Goal: Check status: Check status

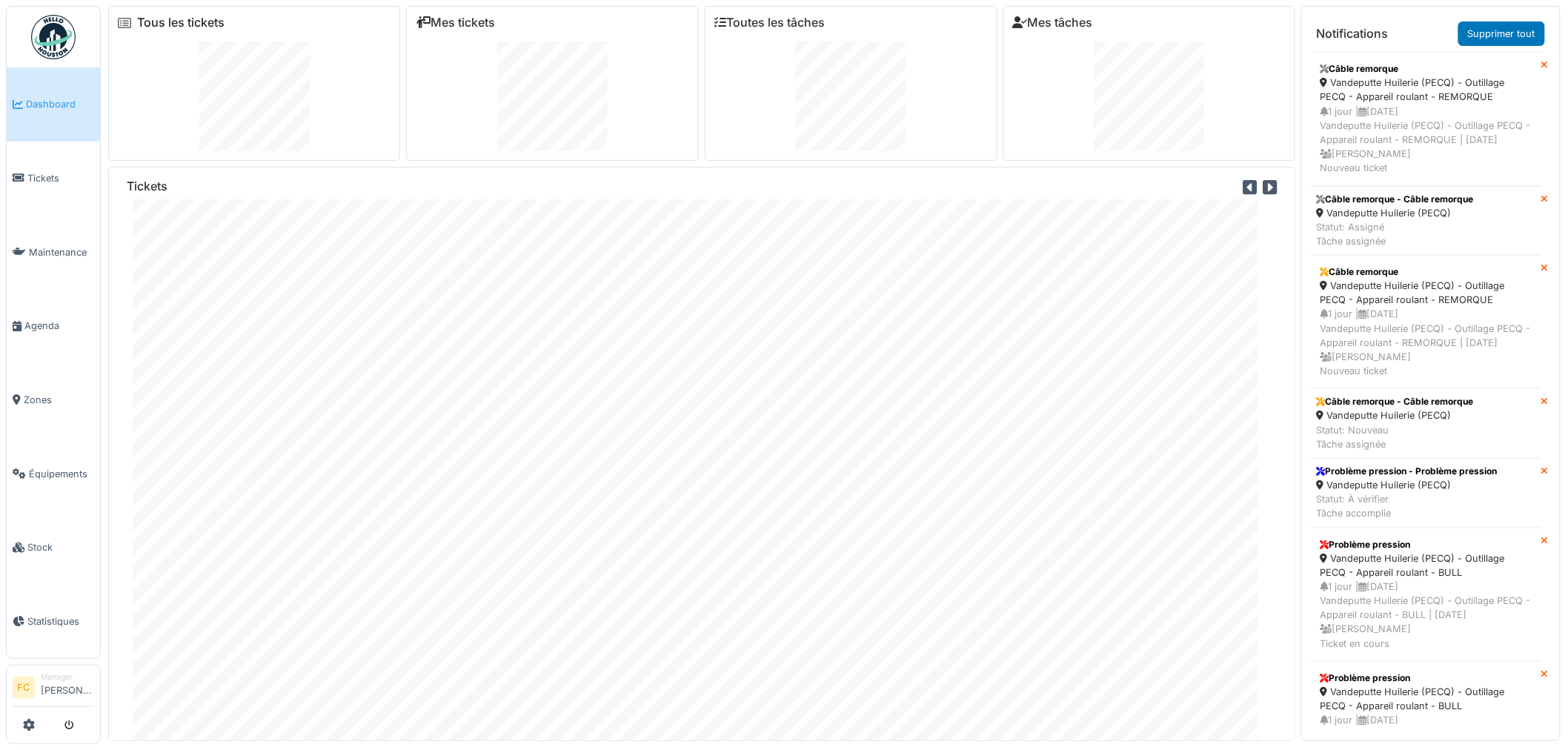
click at [168, 29] on link "Tous les tickets" at bounding box center [181, 23] width 88 height 14
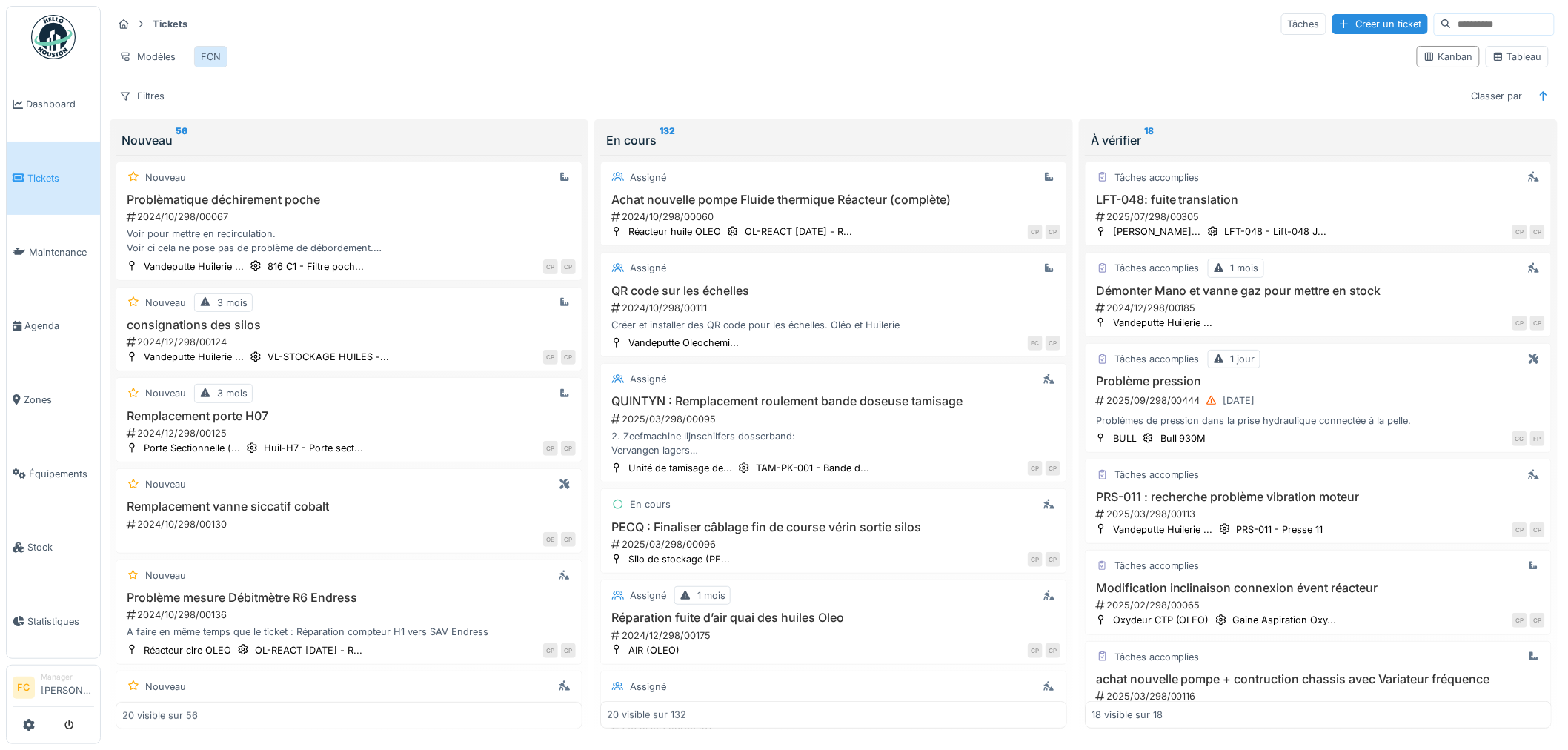
click at [202, 56] on div "FCN" at bounding box center [210, 56] width 20 height 14
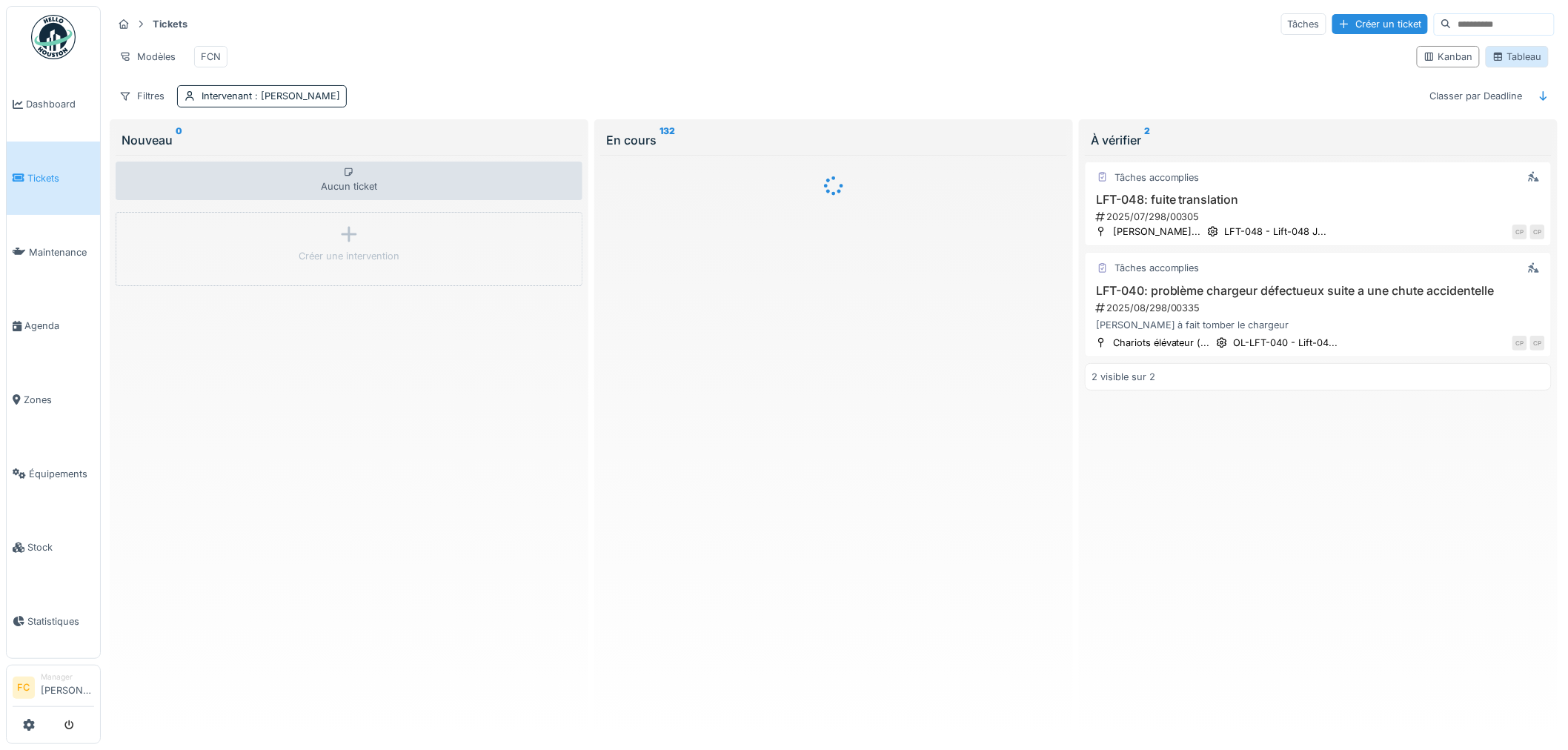
click at [1493, 64] on div "Tableau" at bounding box center [1517, 56] width 50 height 14
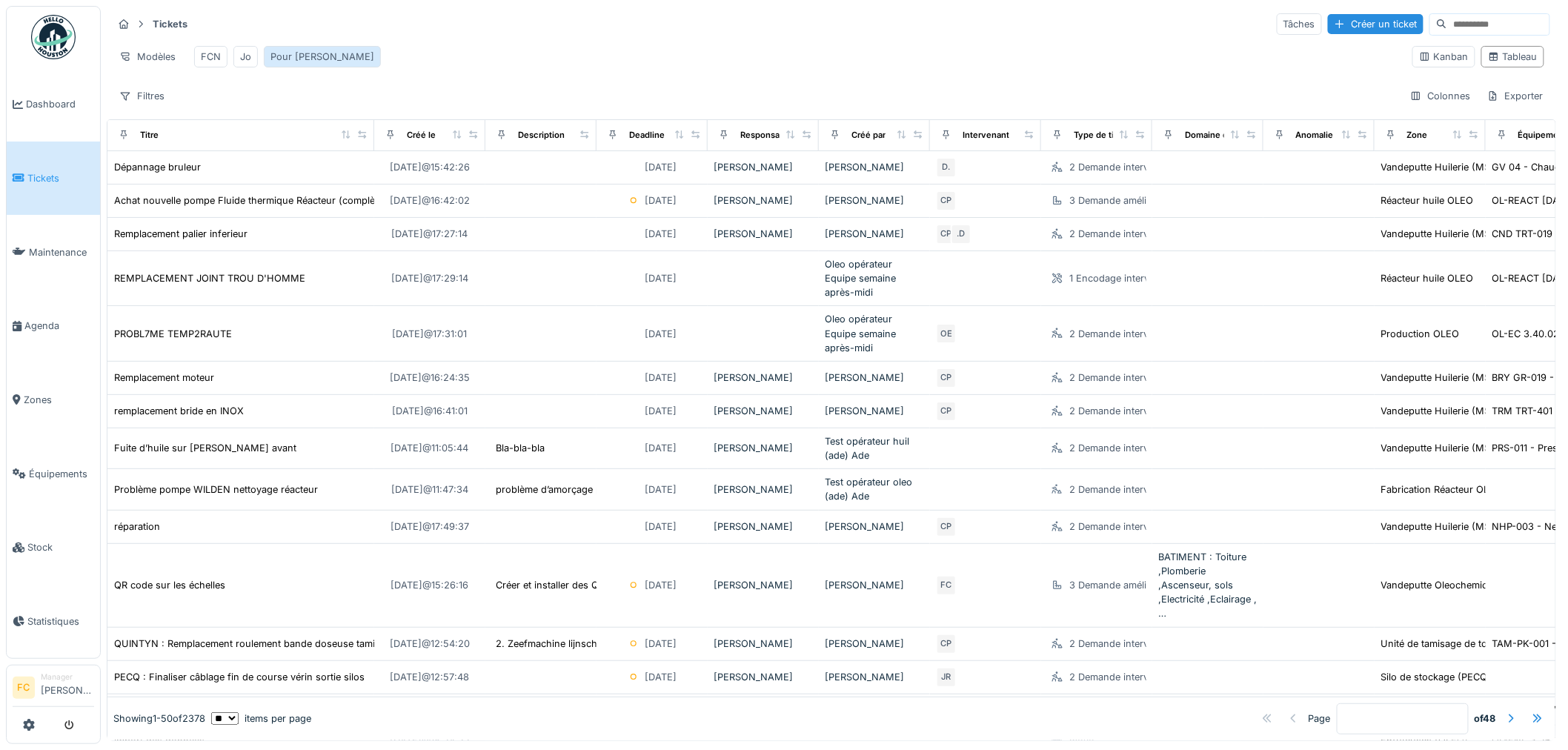
click at [299, 59] on div "Pour Cédric" at bounding box center [322, 56] width 104 height 14
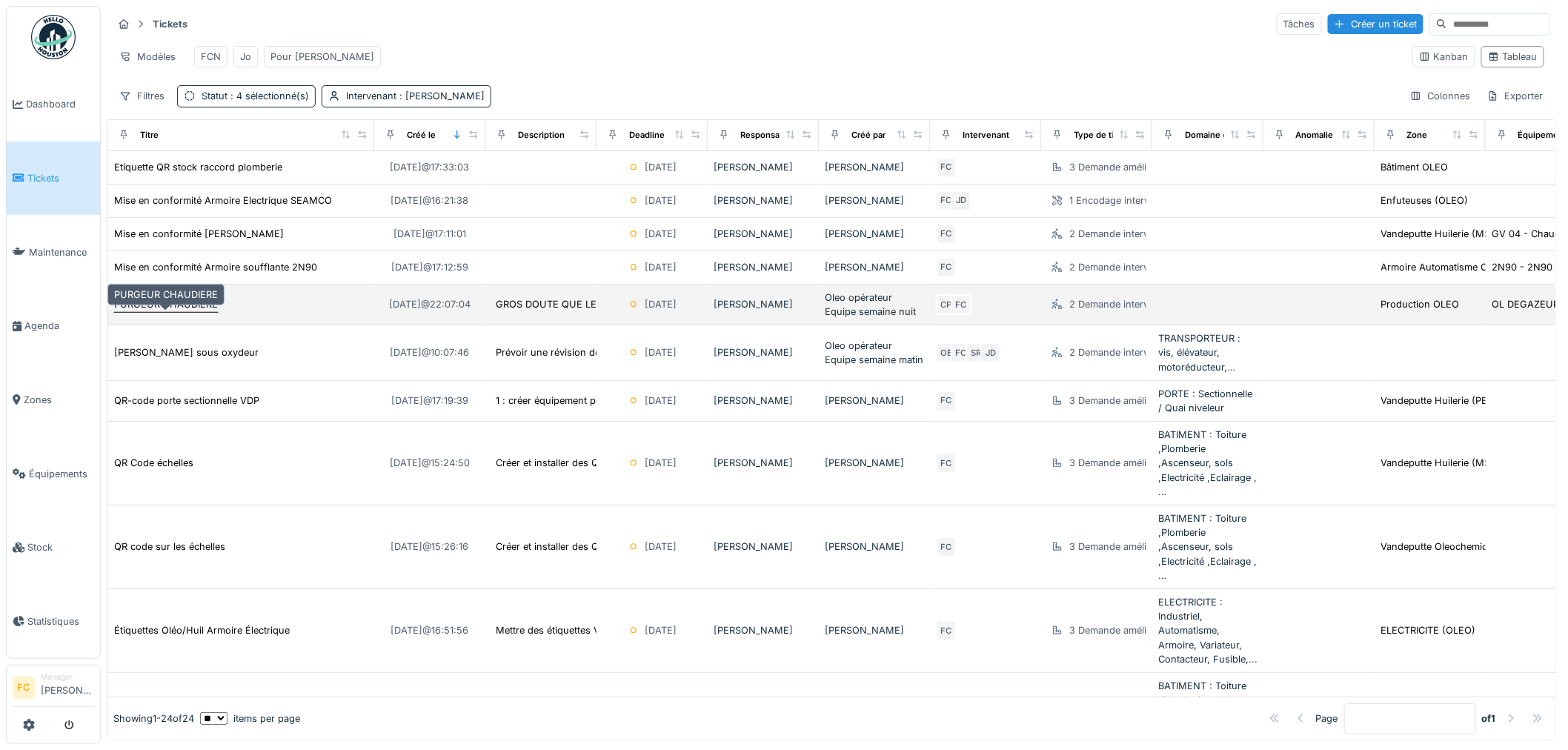
click at [152, 311] on div "PURGEUR CHAUDIERE" at bounding box center [166, 304] width 104 height 14
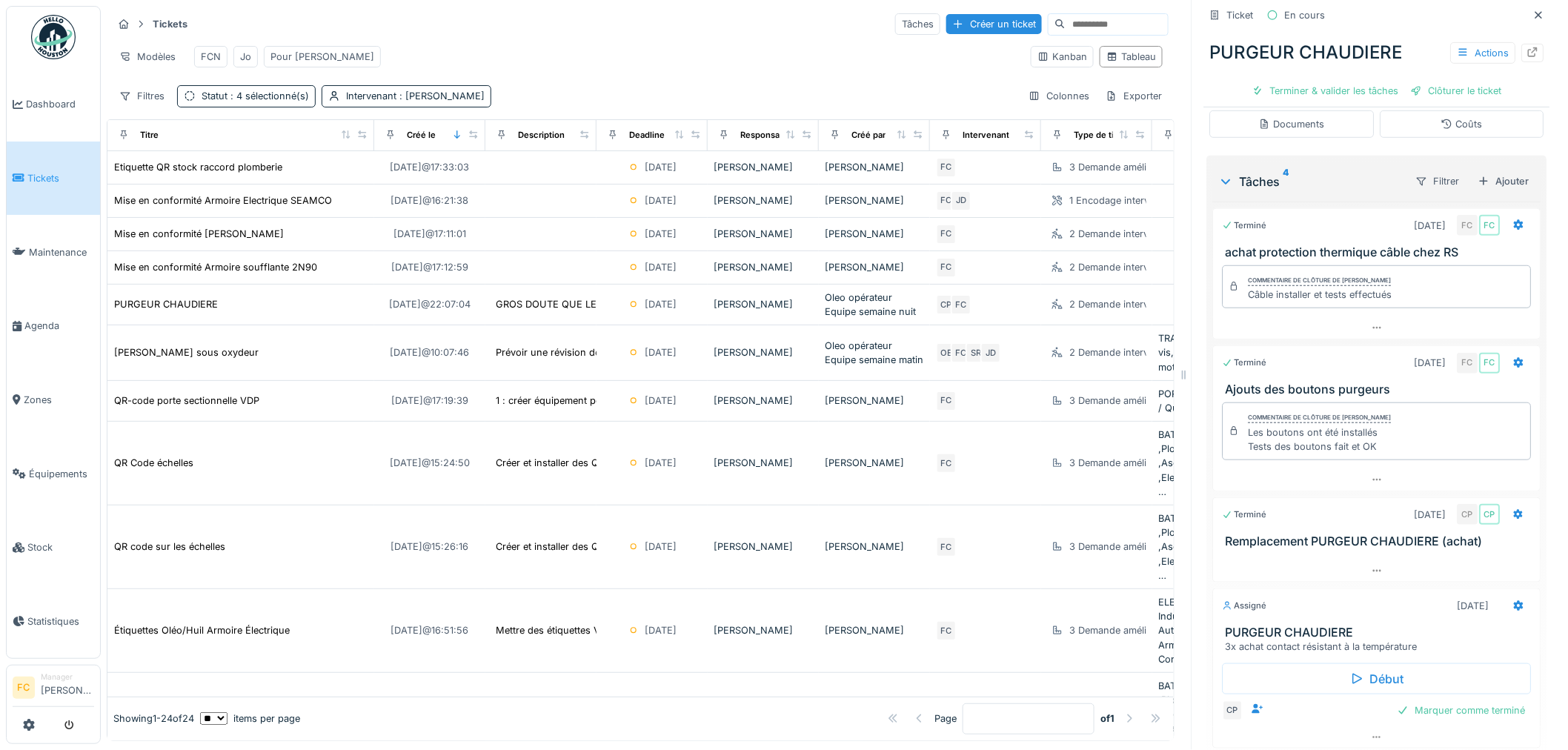
scroll to position [382, 0]
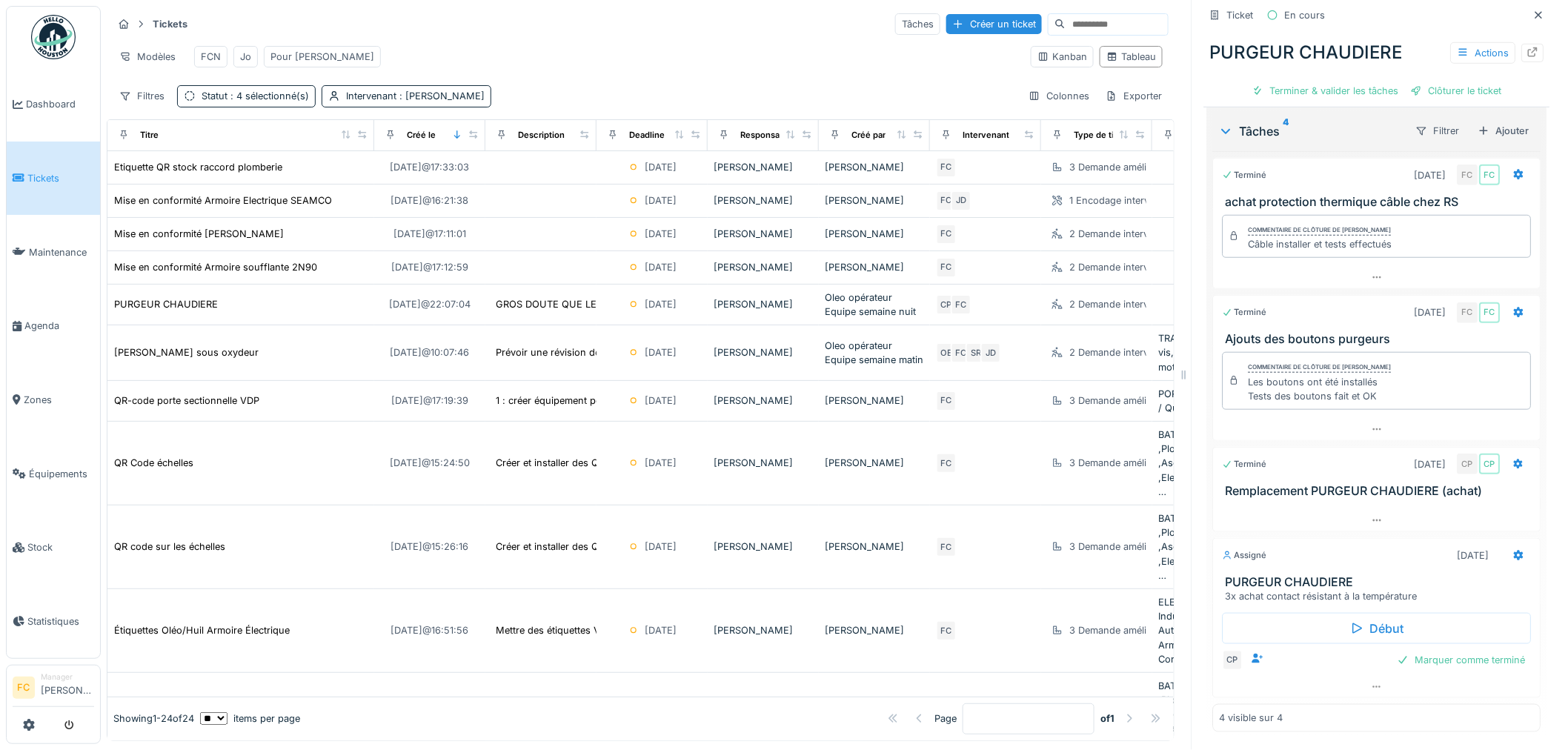
click at [634, 68] on div "Modèles FCN Jo Pour Cédric" at bounding box center [566, 56] width 906 height 33
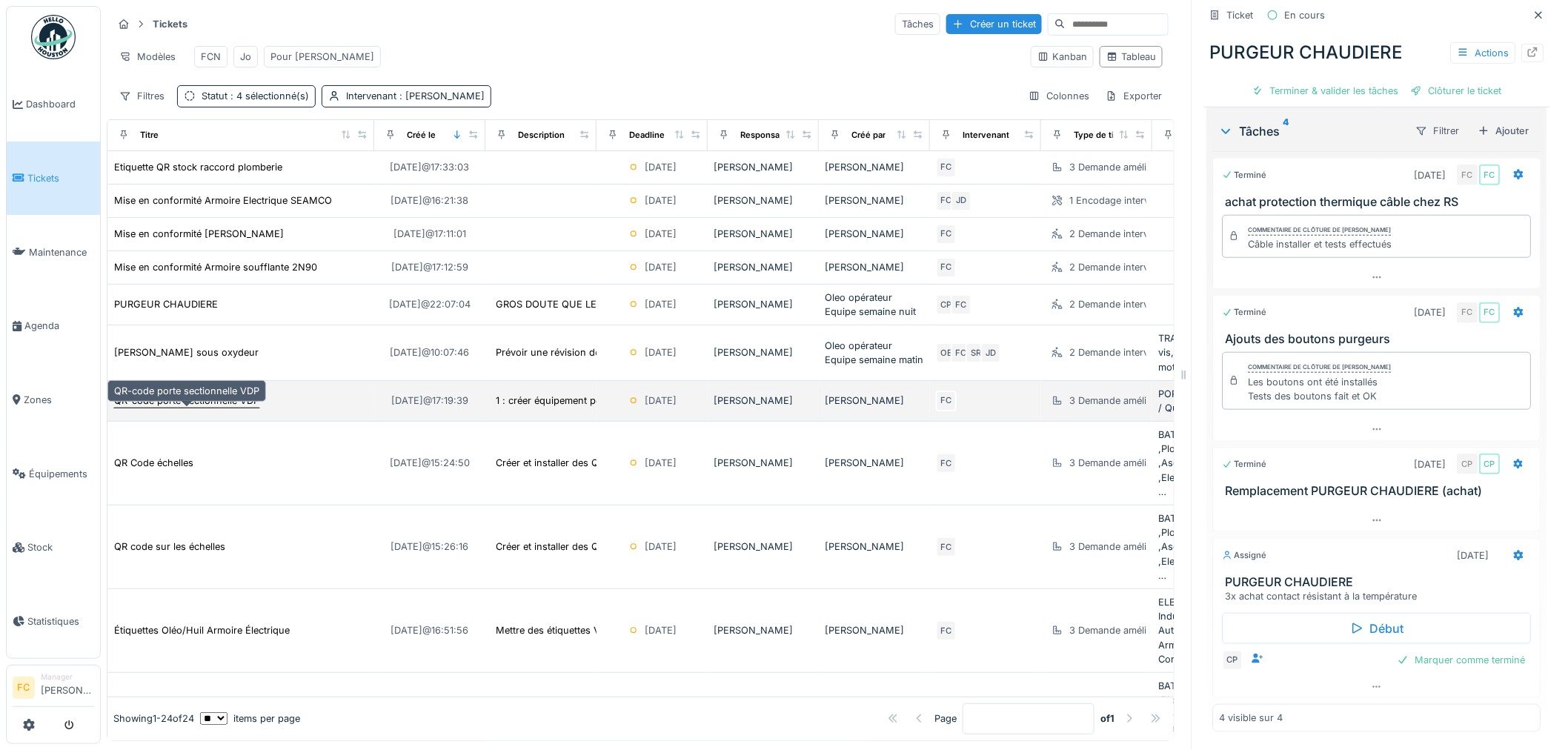
click at [200, 407] on div "QR-code porte sectionnelle VDP" at bounding box center [186, 400] width 145 height 14
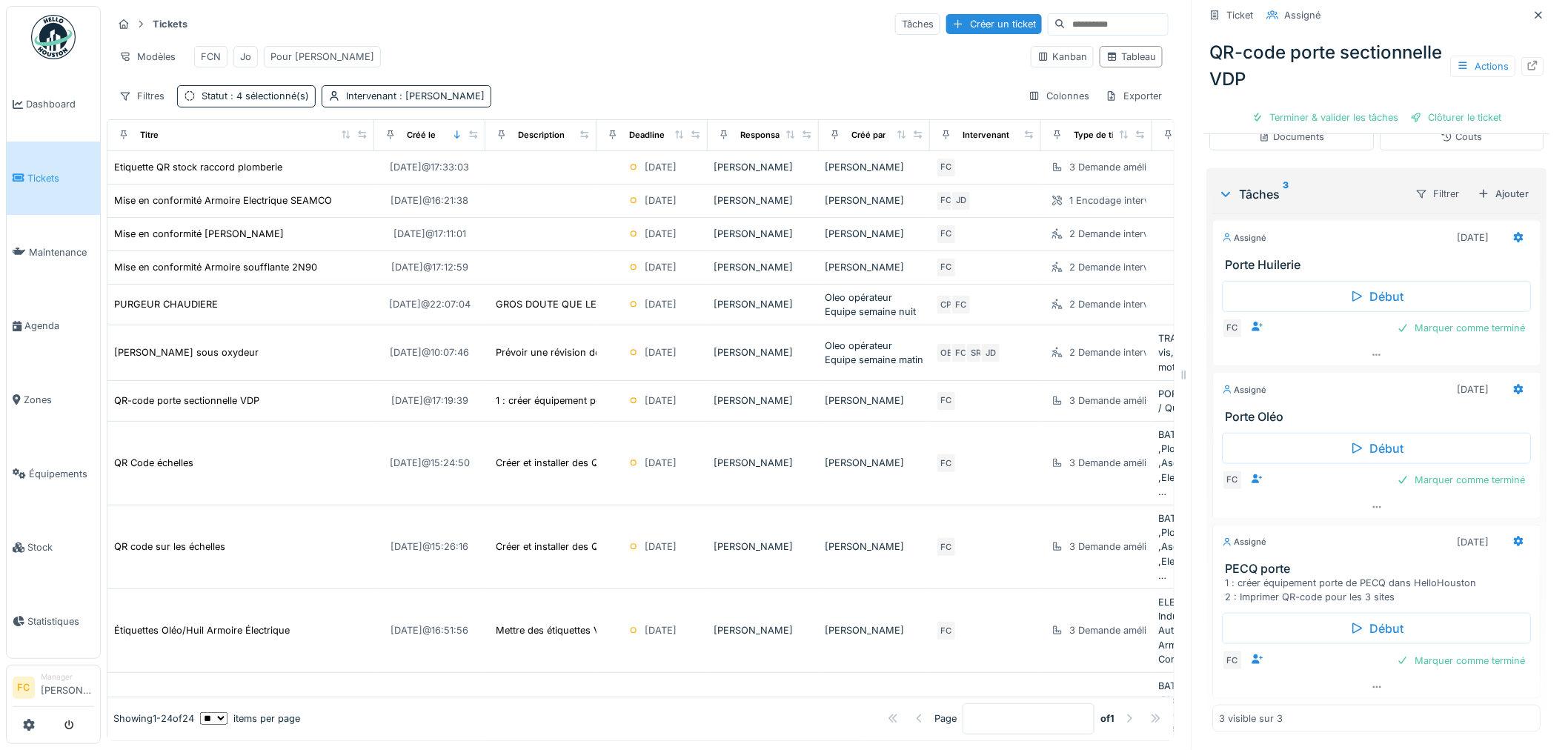
scroll to position [12, 0]
click at [1410, 470] on div "Marquer comme terminé" at bounding box center [1461, 479] width 140 height 20
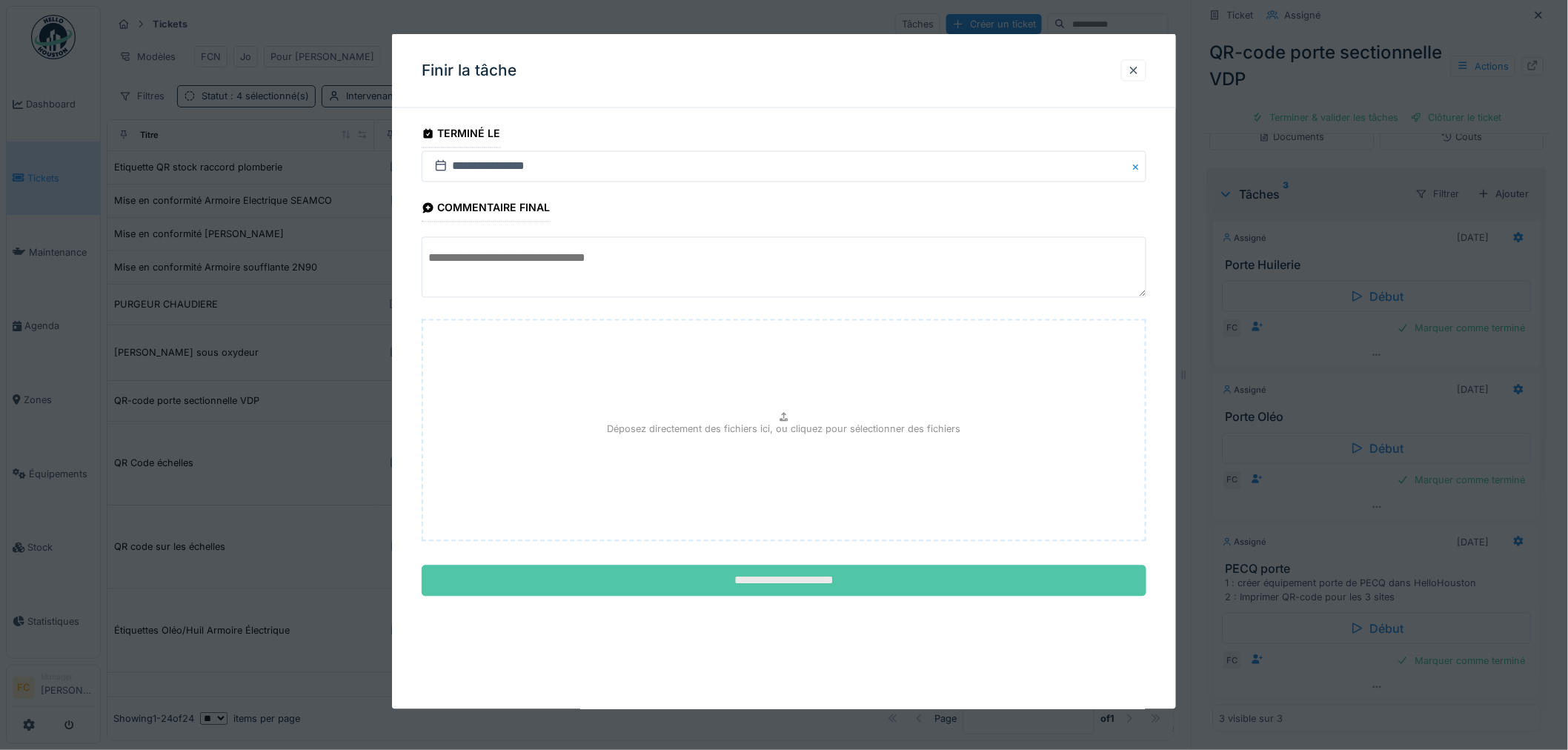
click at [842, 578] on input "**********" at bounding box center [784, 581] width 725 height 31
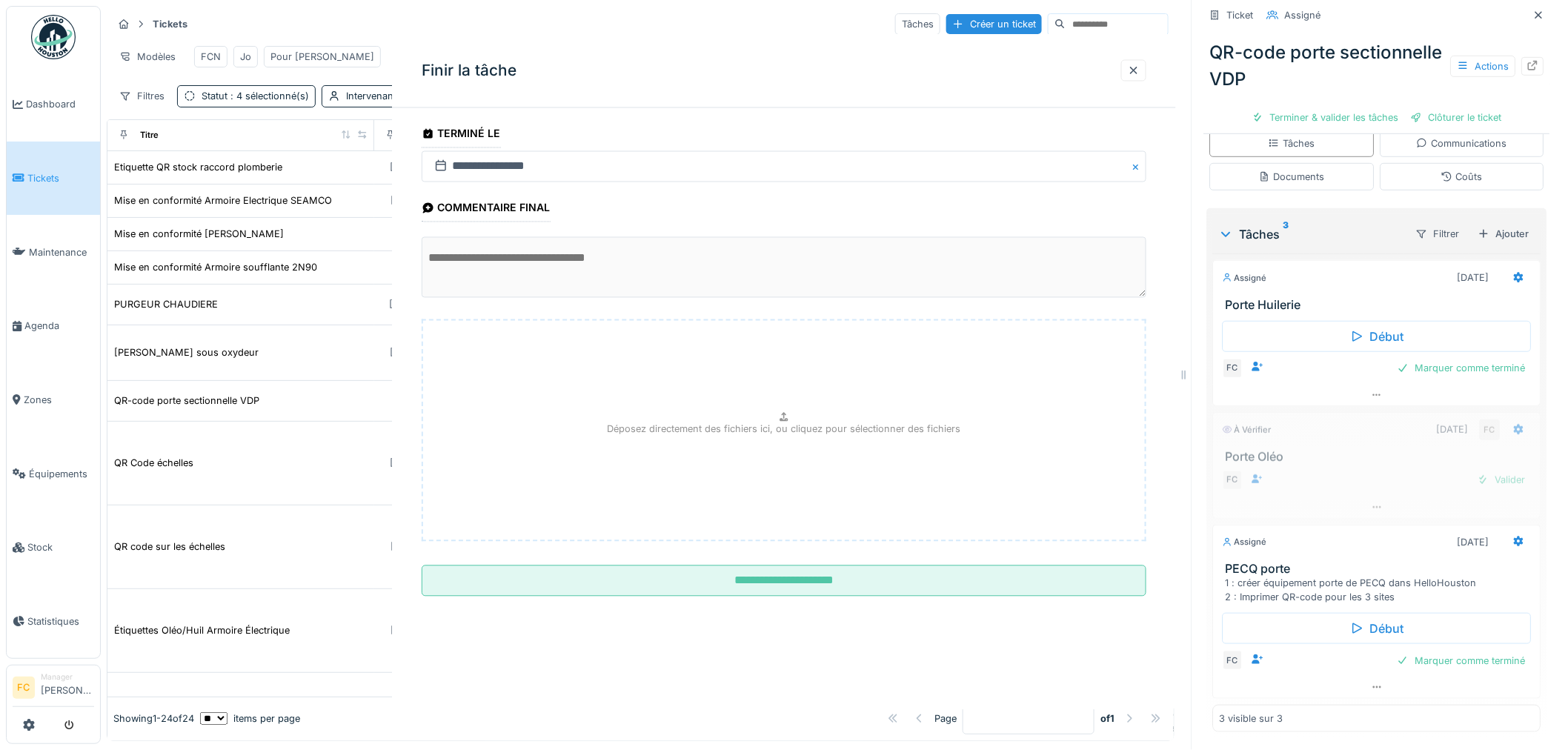
scroll to position [292, 0]
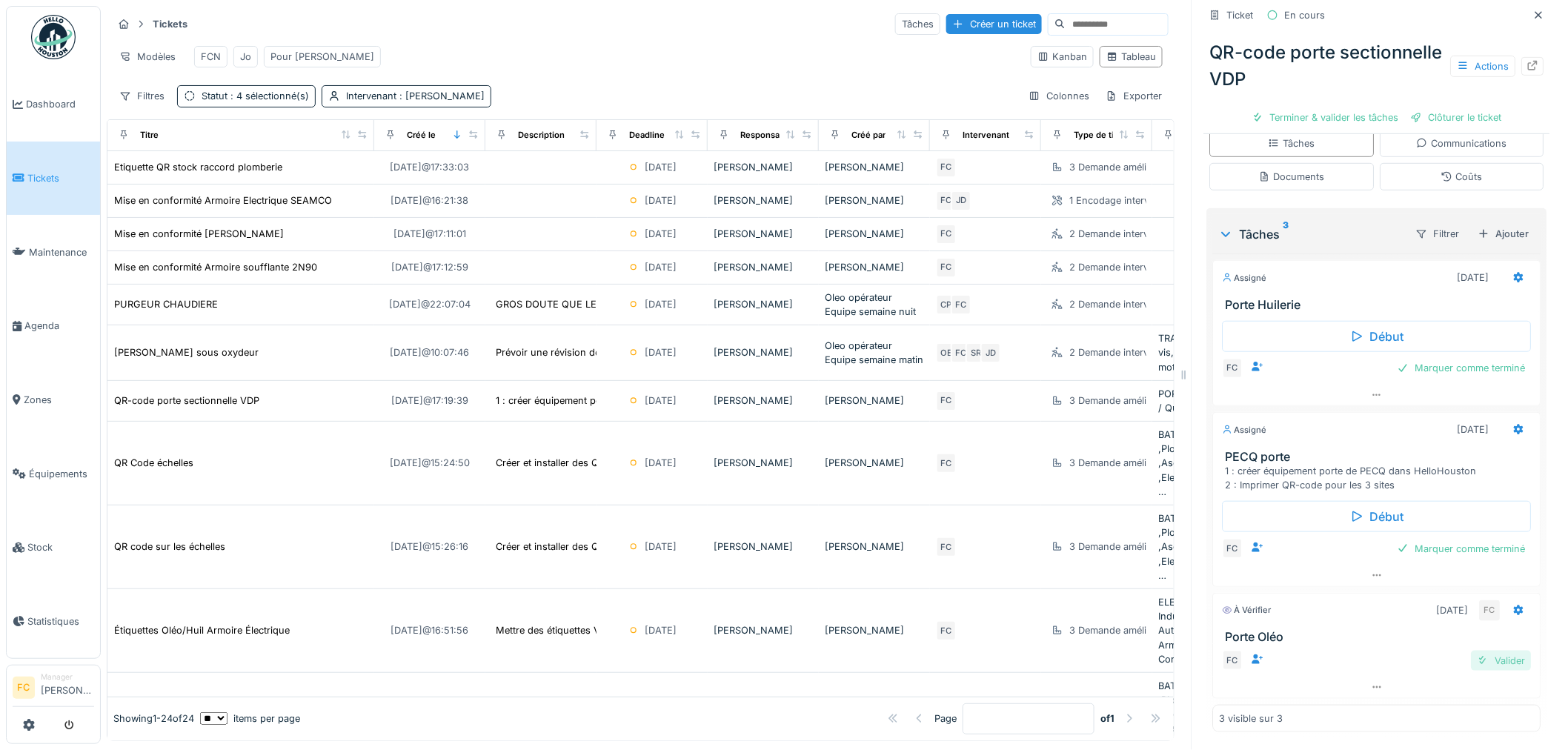
click at [1471, 650] on div "Valider" at bounding box center [1501, 660] width 60 height 20
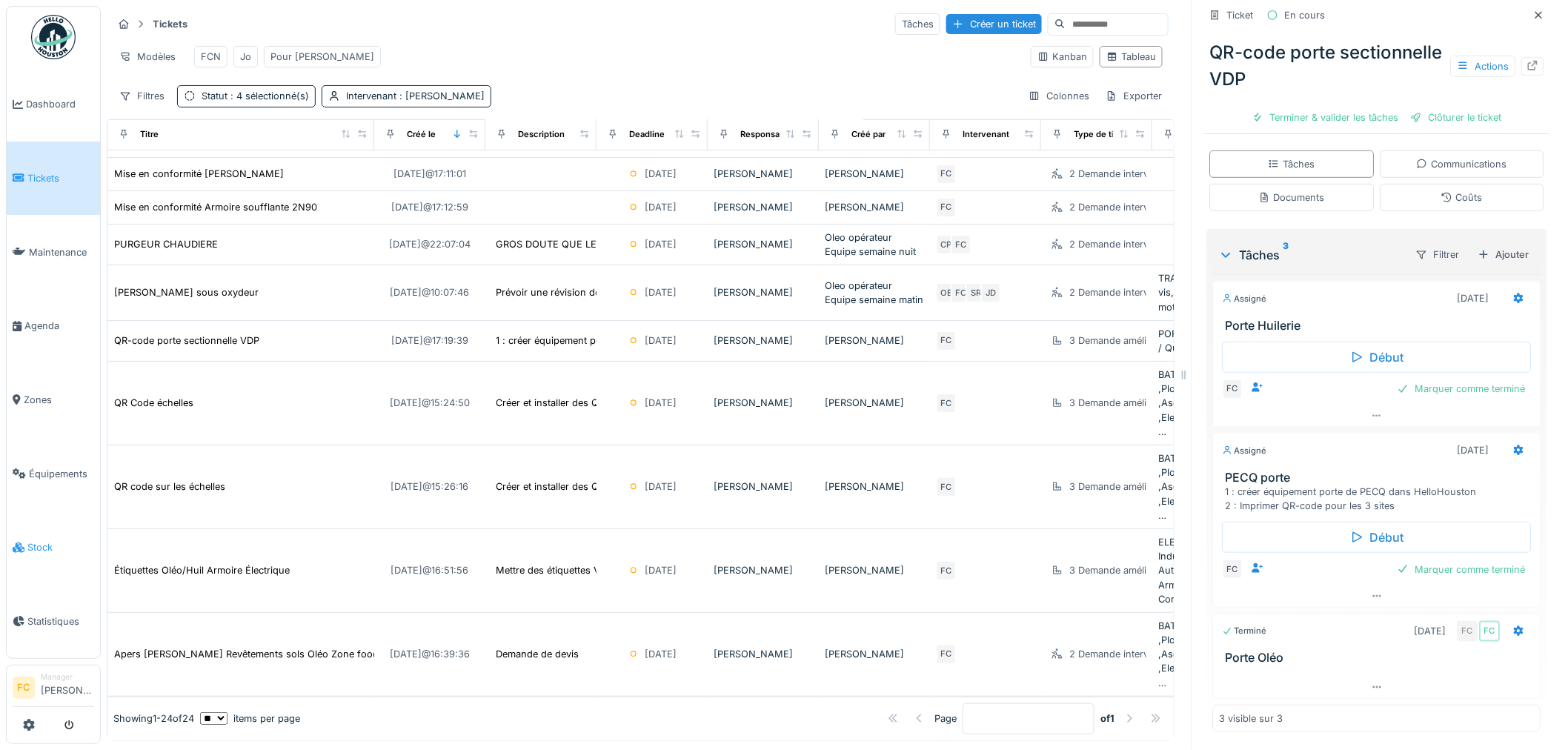
scroll to position [82, 0]
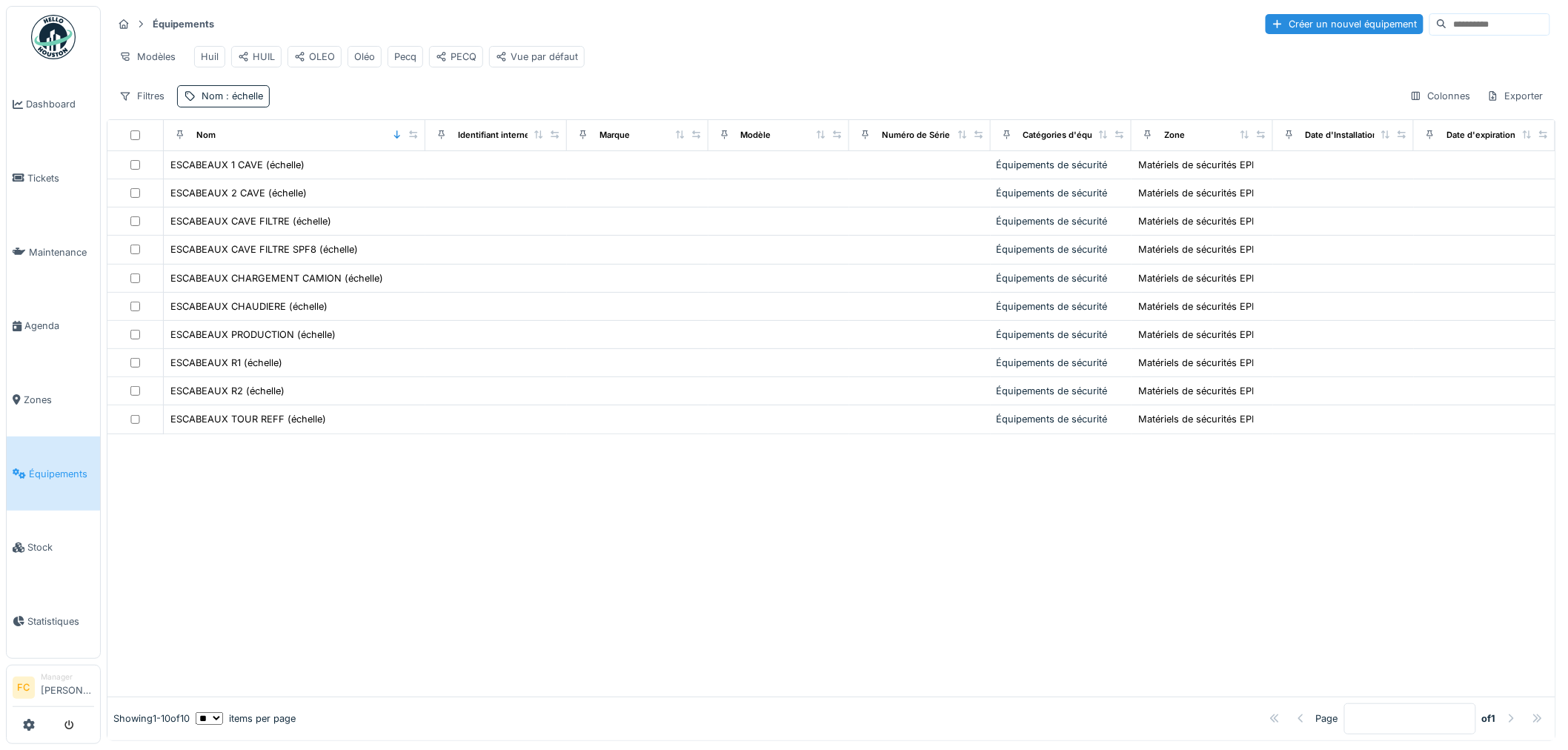
click at [1447, 24] on input at bounding box center [1497, 24] width 103 height 21
click at [242, 97] on div "Équipements Créer un nouvel équipement Modèles Huil HUIL OLEO Oléo Pecq PECQ Vu…" at bounding box center [831, 59] width 1449 height 107
click at [237, 102] on span ": échelle" at bounding box center [243, 96] width 40 height 11
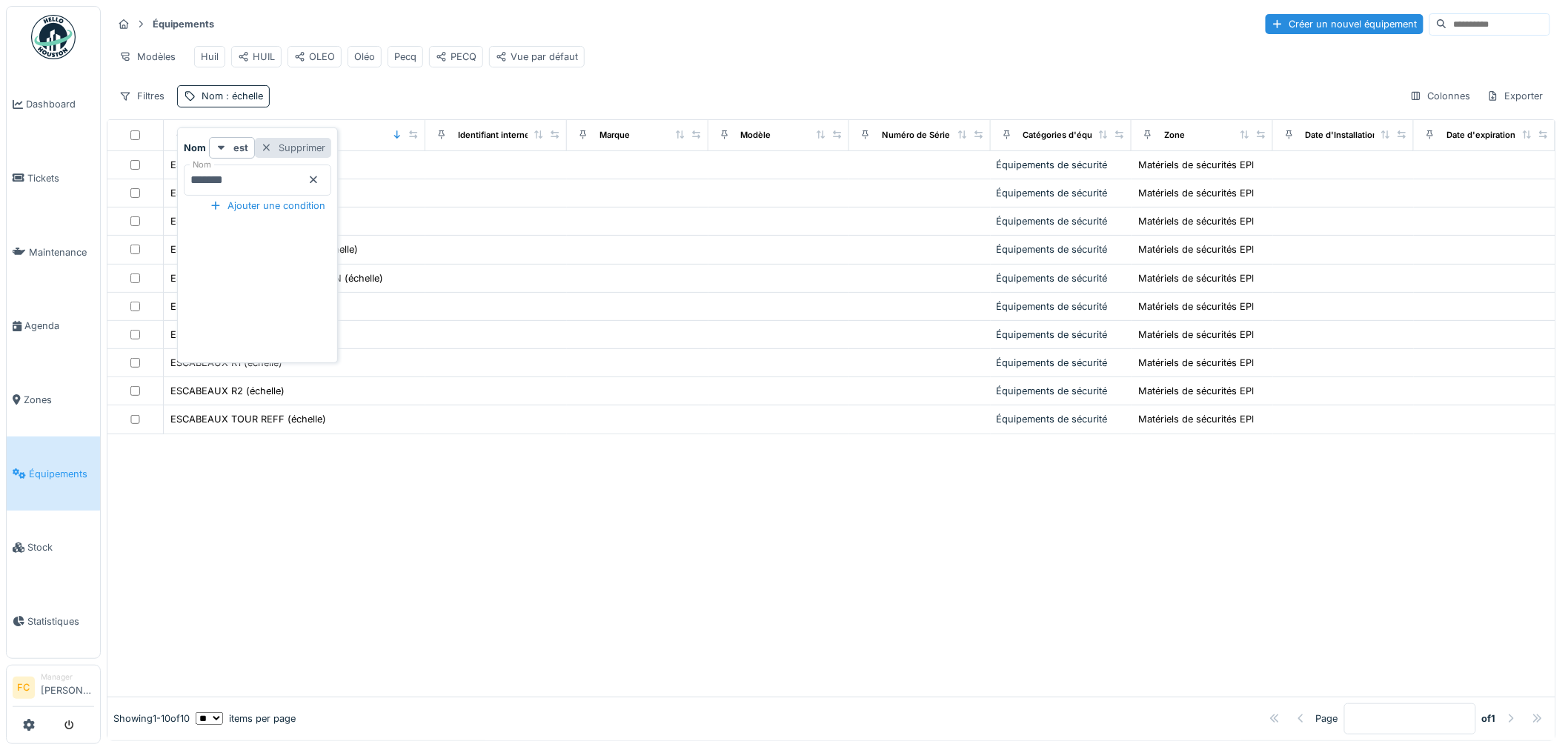
click at [300, 144] on div "Supprimer" at bounding box center [293, 147] width 76 height 20
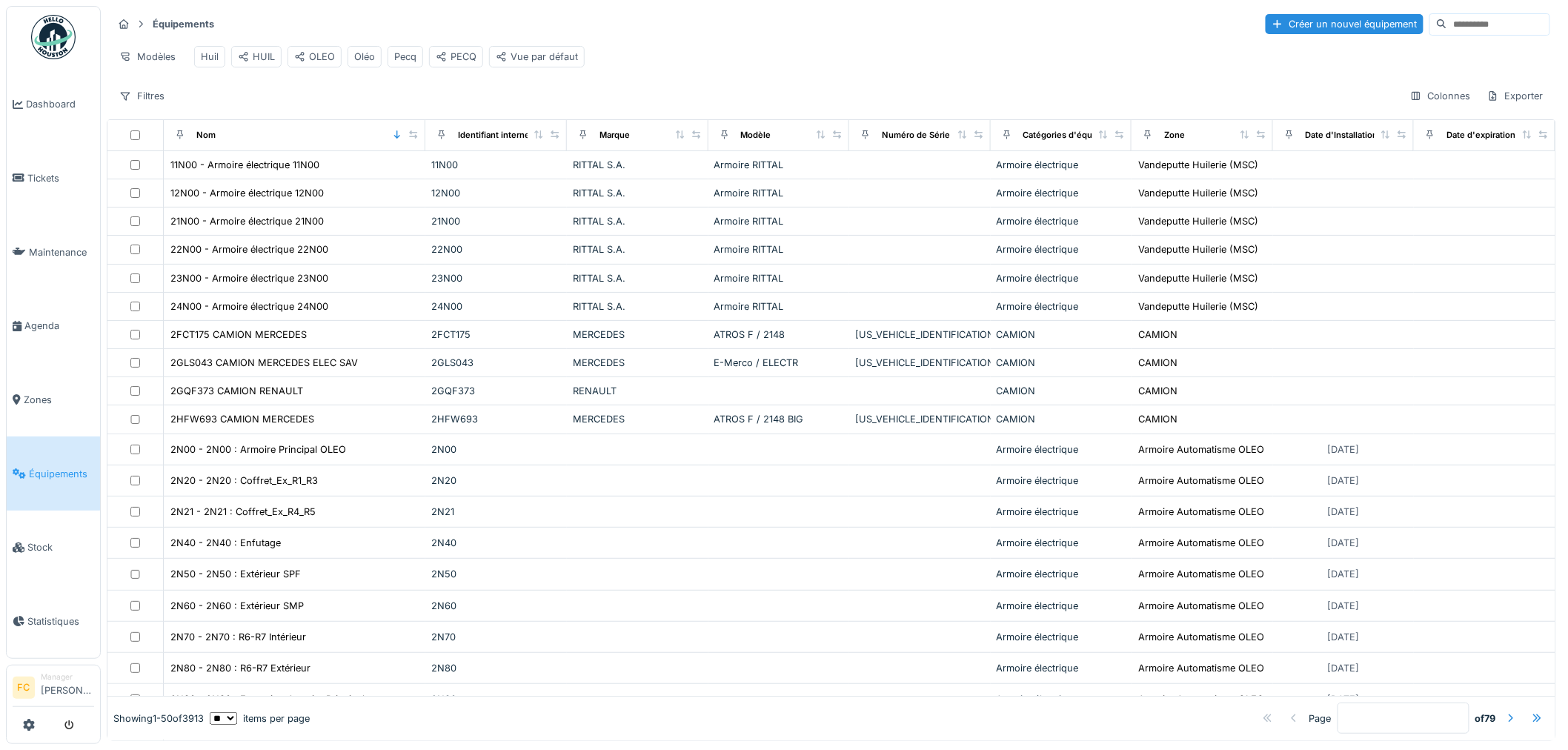
click at [1447, 29] on input at bounding box center [1497, 24] width 103 height 21
type input "****"
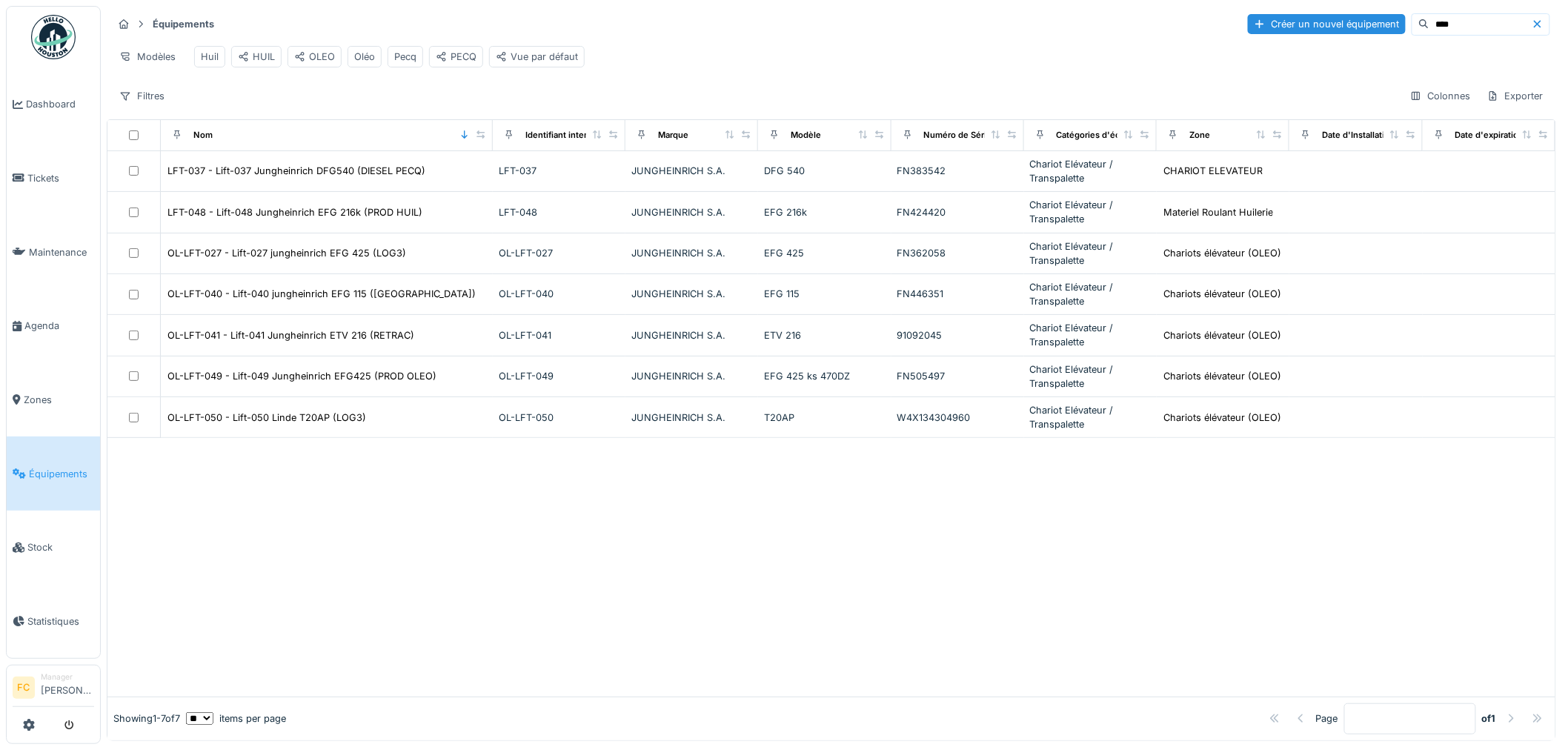
drag, startPoint x: 406, startPoint y: 145, endPoint x: 479, endPoint y: 144, distance: 73.0
click at [479, 144] on th "Nom" at bounding box center [327, 136] width 332 height 31
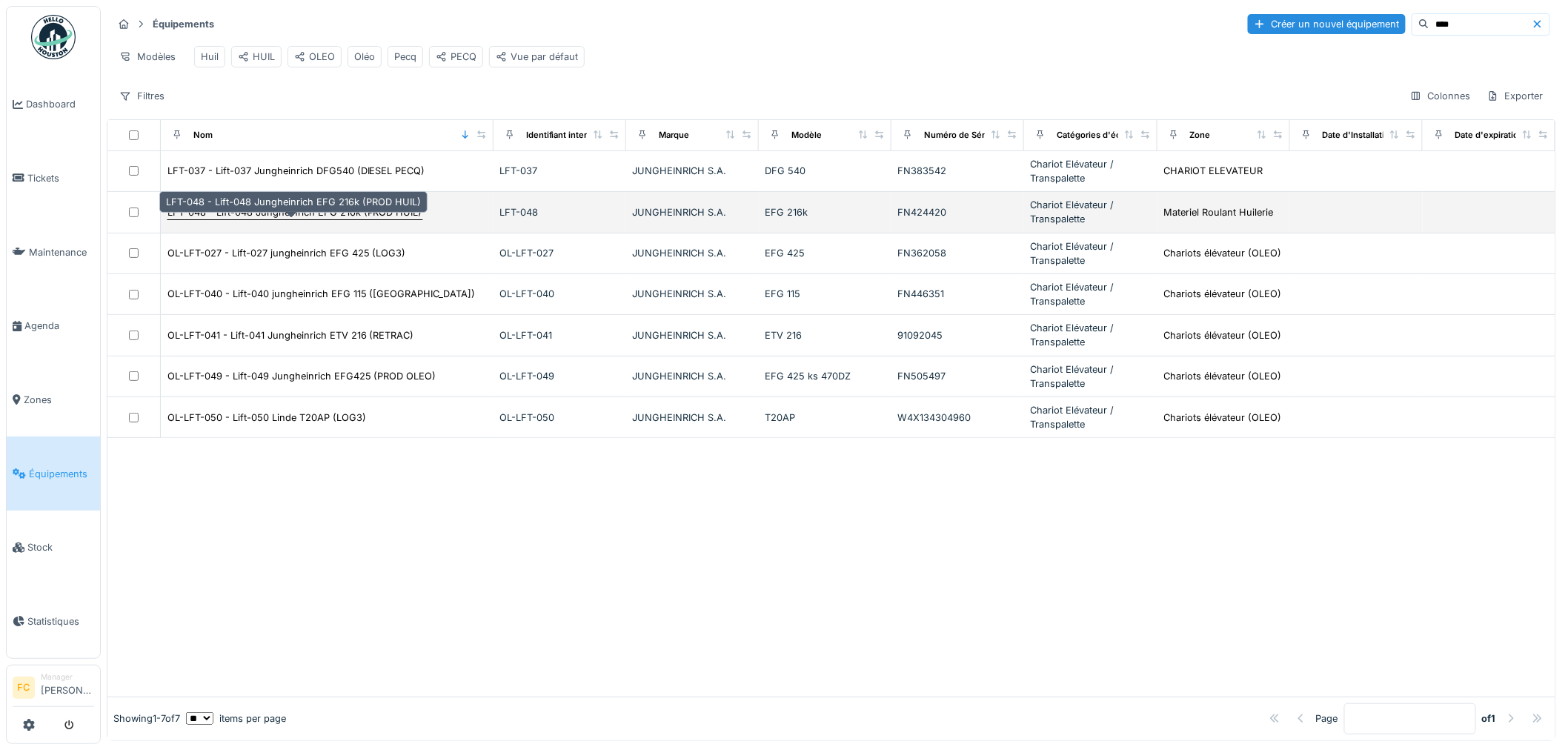
click at [331, 219] on div "LFT-048 - Lift-048 Jungheinrich EFG 216k (PROD HUIL)" at bounding box center [295, 212] width 255 height 14
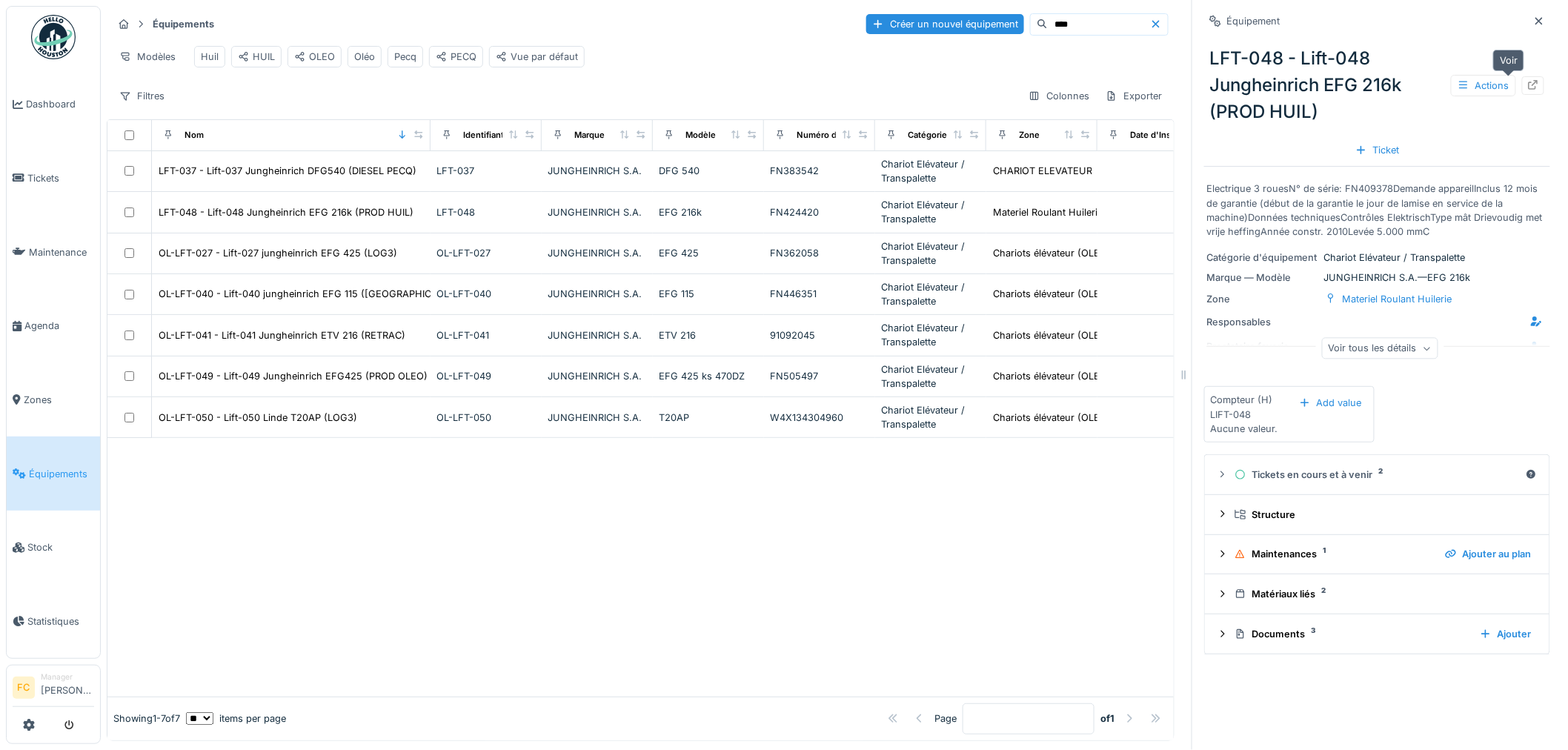
click at [1528, 85] on icon at bounding box center [1533, 85] width 12 height 9
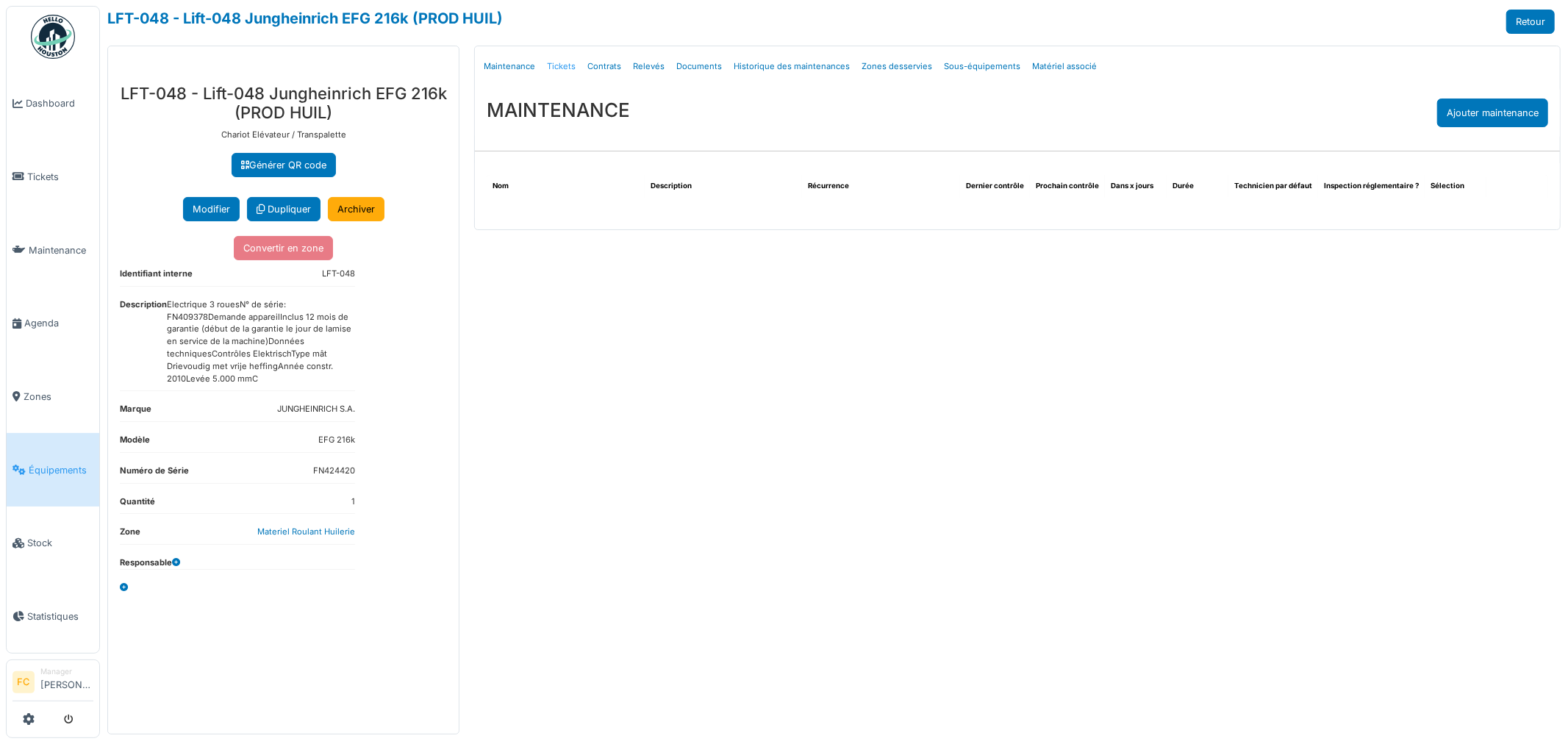
click at [559, 61] on link "Tickets" at bounding box center [560, 66] width 40 height 35
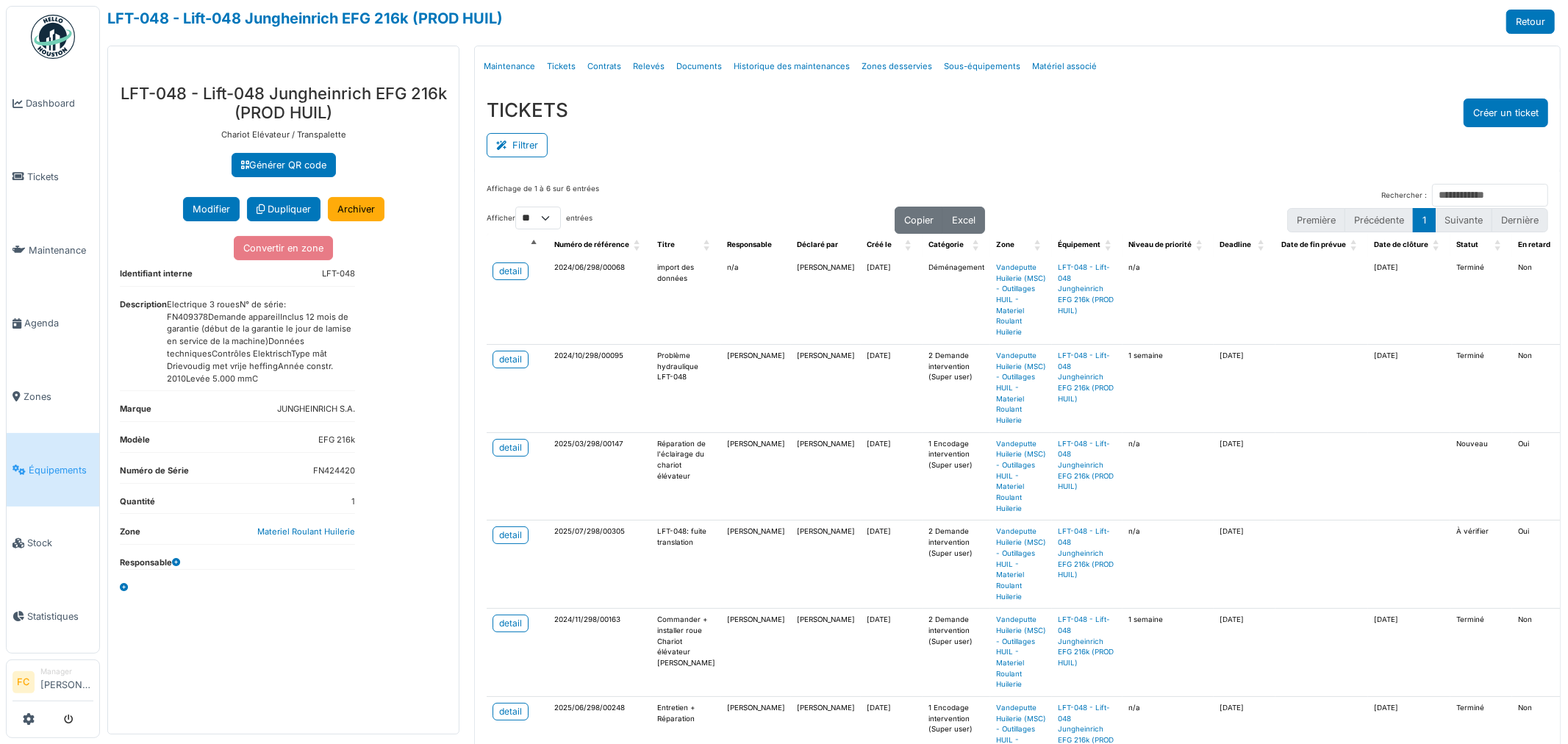
drag, startPoint x: 305, startPoint y: 474, endPoint x: 369, endPoint y: 475, distance: 64.0
click at [368, 475] on div "**********" at bounding box center [284, 402] width 351 height 662
